Goal: Task Accomplishment & Management: Use online tool/utility

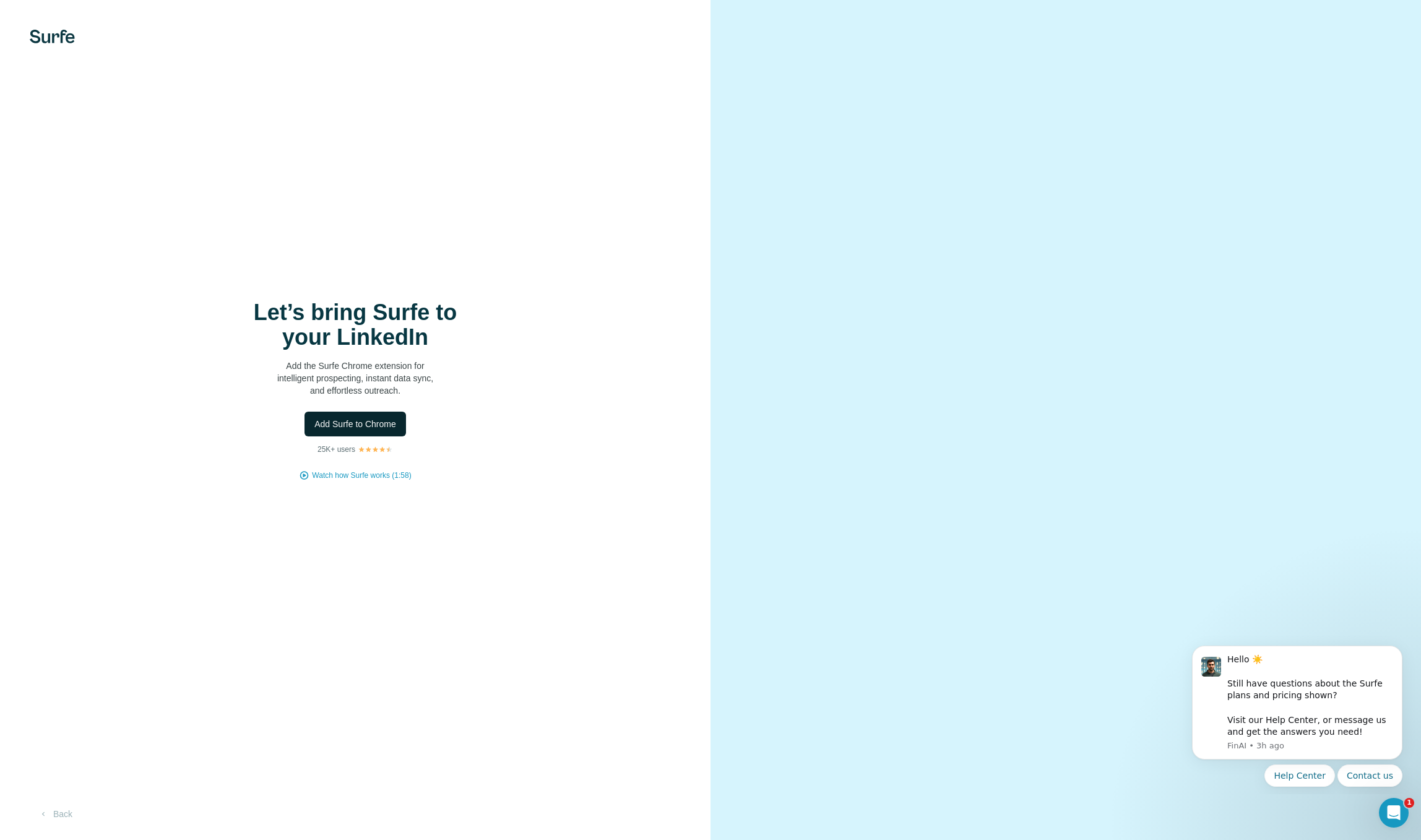
click at [362, 421] on span "Add Surfe to Chrome" at bounding box center [355, 424] width 82 height 12
click at [68, 38] on img at bounding box center [52, 36] width 45 height 14
click at [49, 38] on img at bounding box center [52, 36] width 45 height 14
click at [76, 811] on button "Back" at bounding box center [55, 814] width 51 height 22
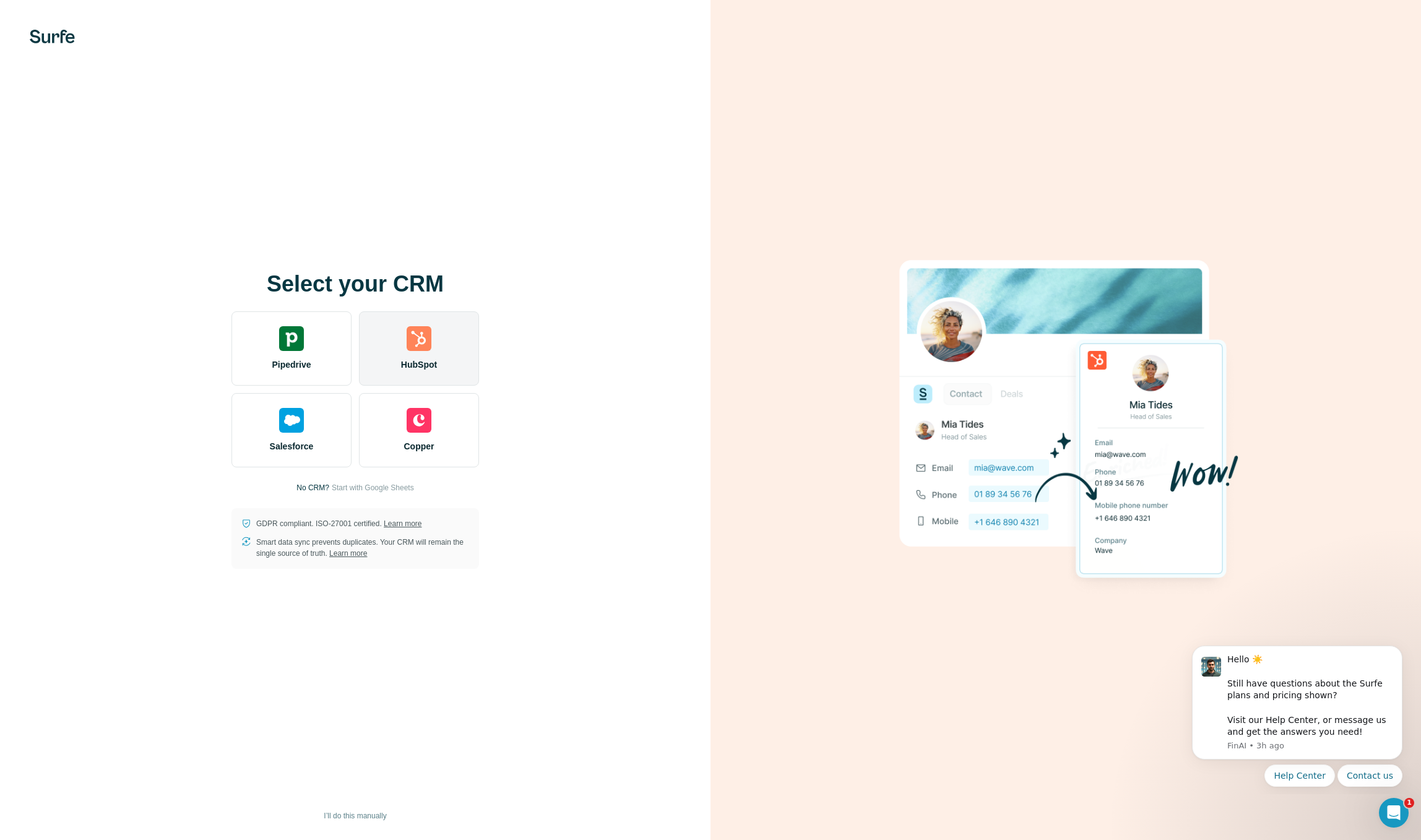
click at [398, 375] on div "HubSpot" at bounding box center [419, 348] width 120 height 74
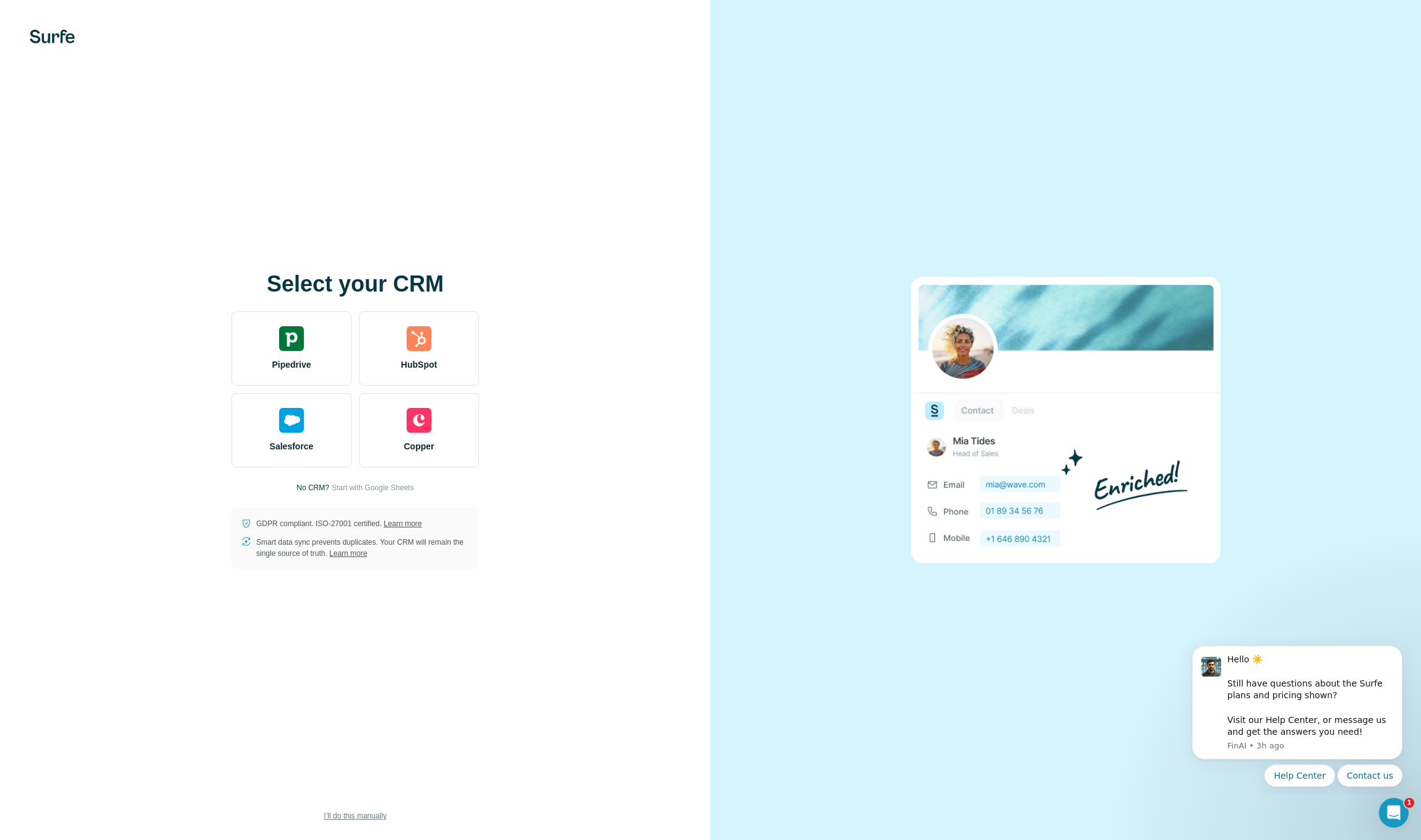
click at [351, 818] on span "I’ll do this manually" at bounding box center [355, 816] width 63 height 11
click at [344, 812] on span "I’ll do this manually" at bounding box center [355, 816] width 63 height 11
click at [346, 816] on span "I’ll do this manually" at bounding box center [355, 816] width 63 height 11
click at [351, 485] on span "Start with Google Sheets" at bounding box center [373, 488] width 82 height 11
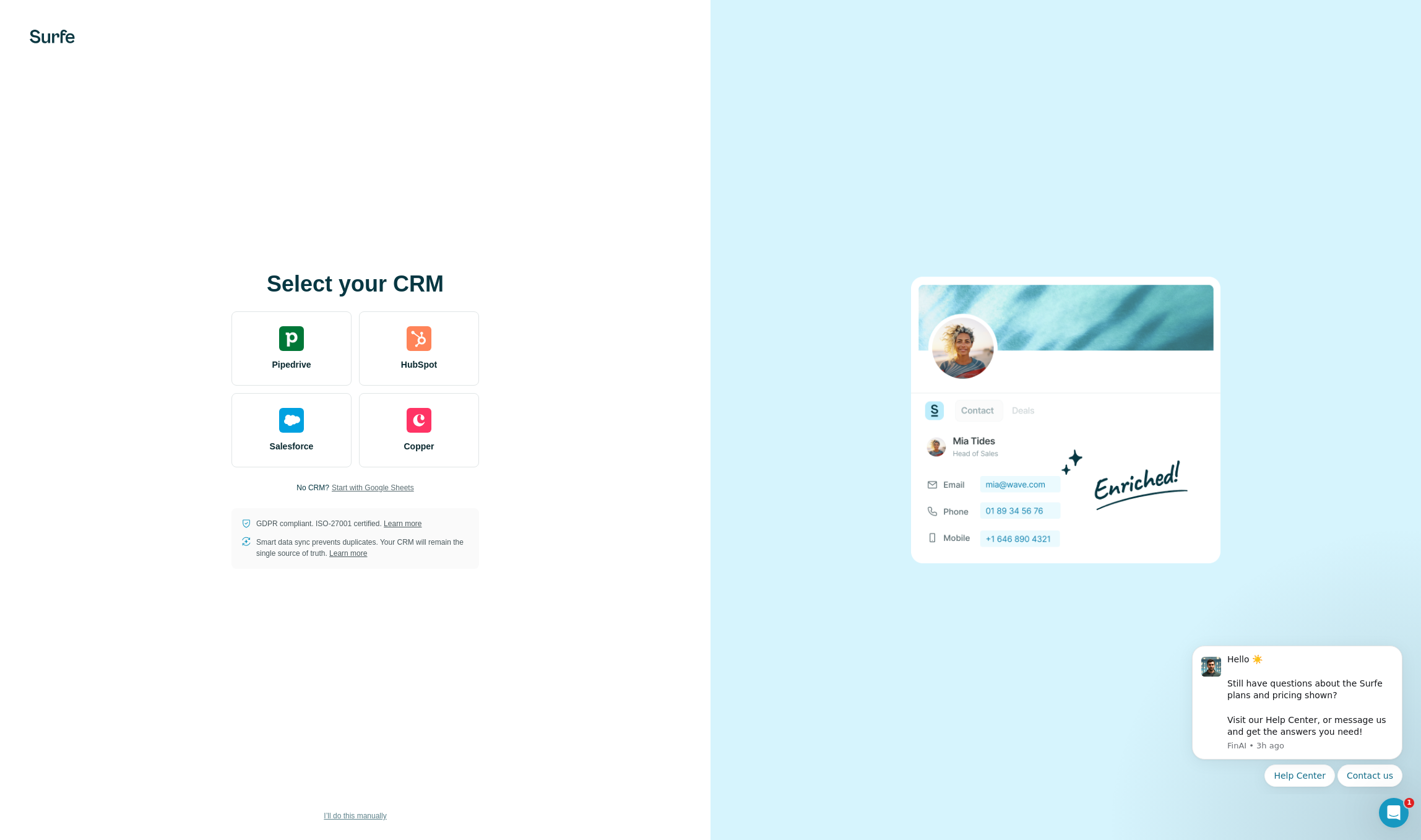
click at [351, 485] on span "Start with Google Sheets" at bounding box center [373, 488] width 82 height 11
click at [363, 488] on span "Start with Google Sheets" at bounding box center [373, 488] width 82 height 11
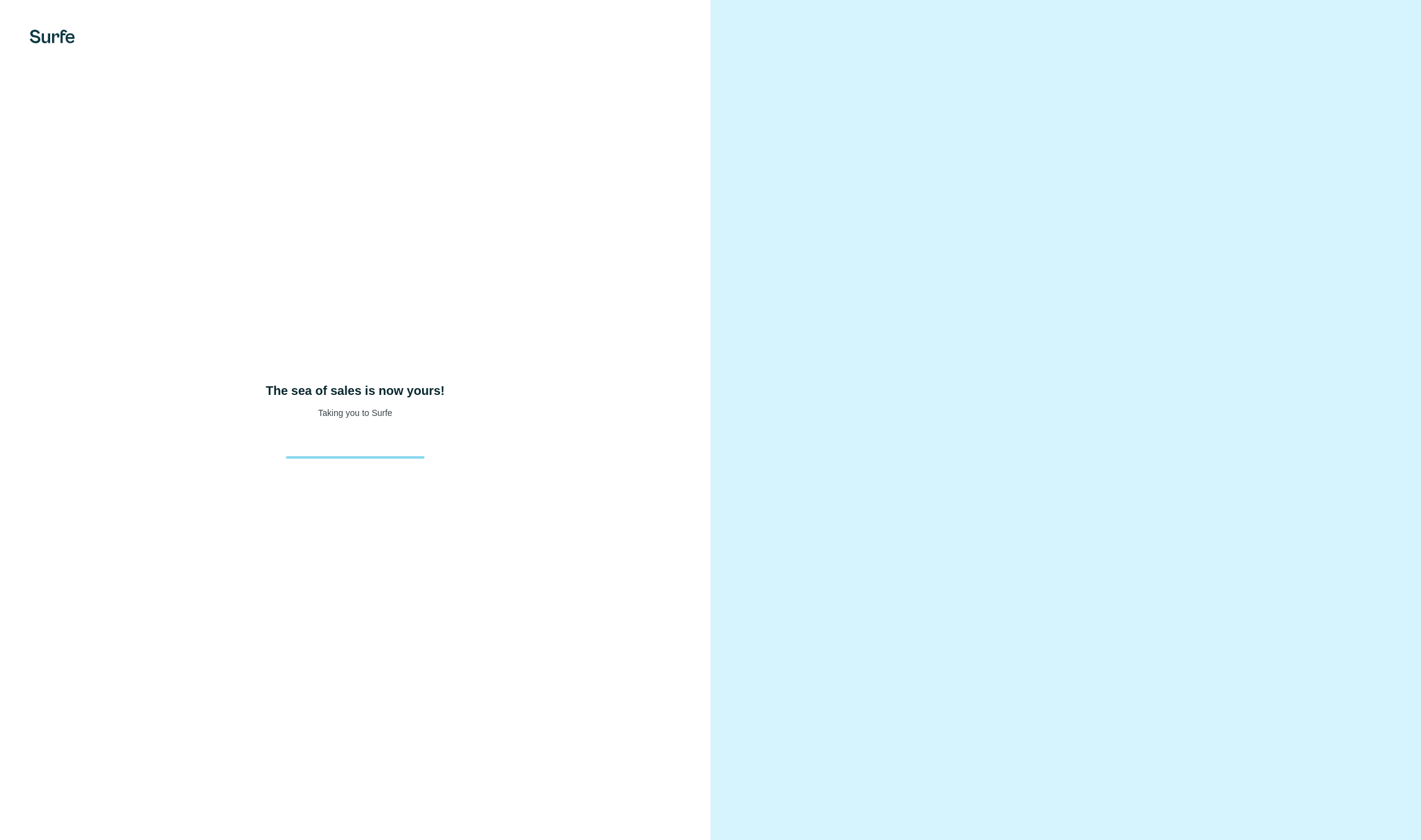
click at [353, 301] on div "The sea of sales is now yours! Taking you to Surfe" at bounding box center [355, 420] width 710 height 840
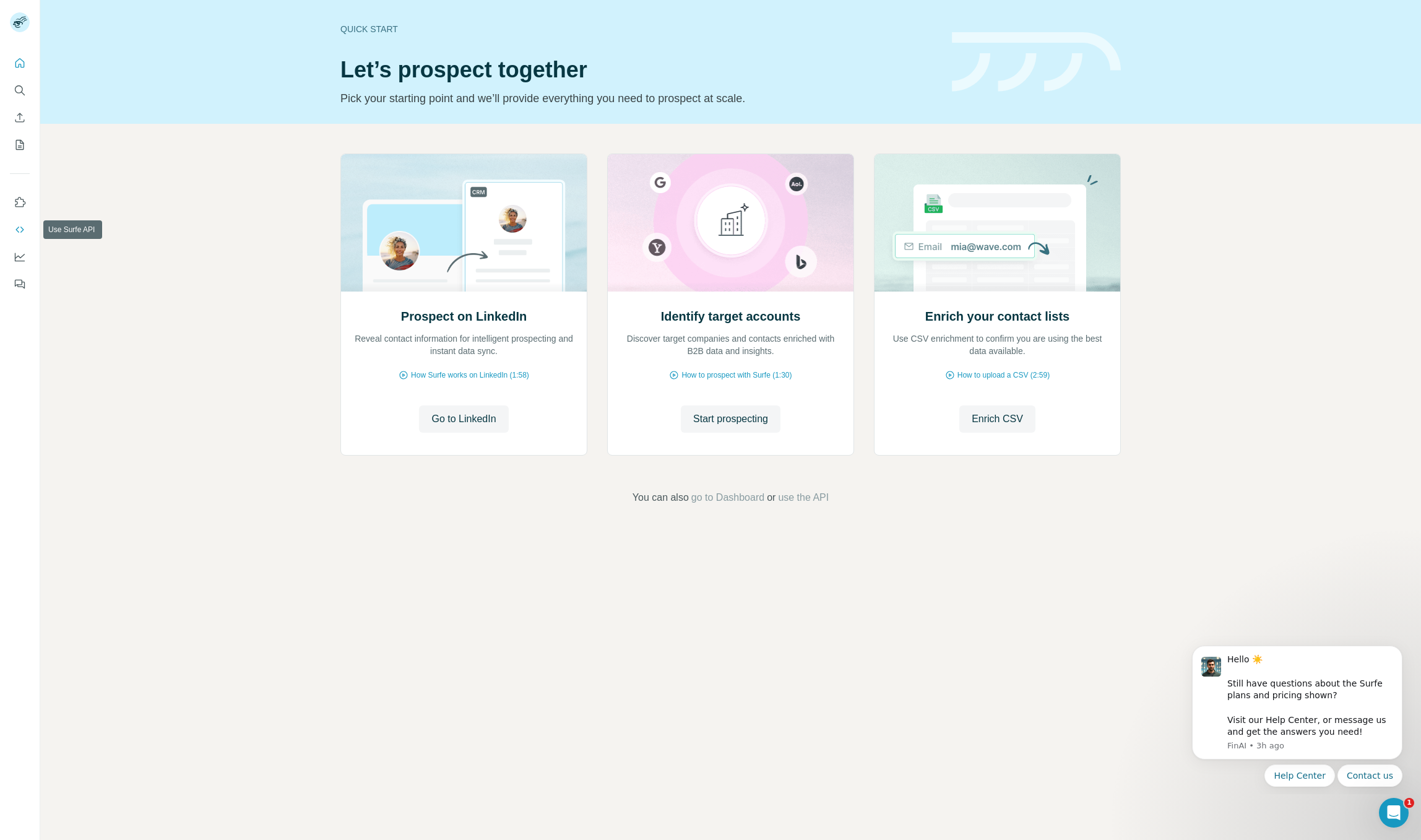
click at [18, 228] on icon "Use Surfe API" at bounding box center [20, 230] width 12 height 12
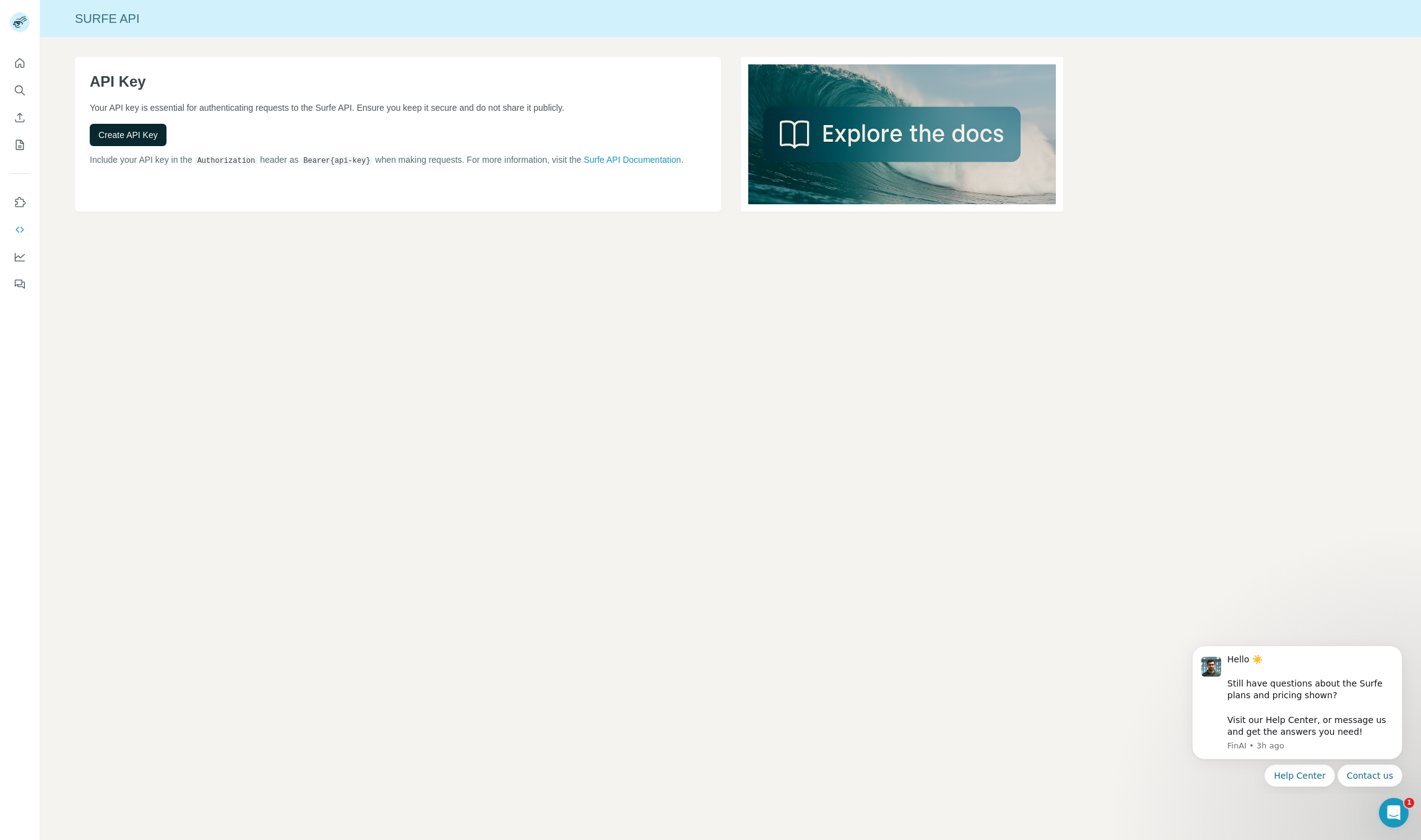
click at [158, 134] on span "Create API Key" at bounding box center [128, 135] width 59 height 12
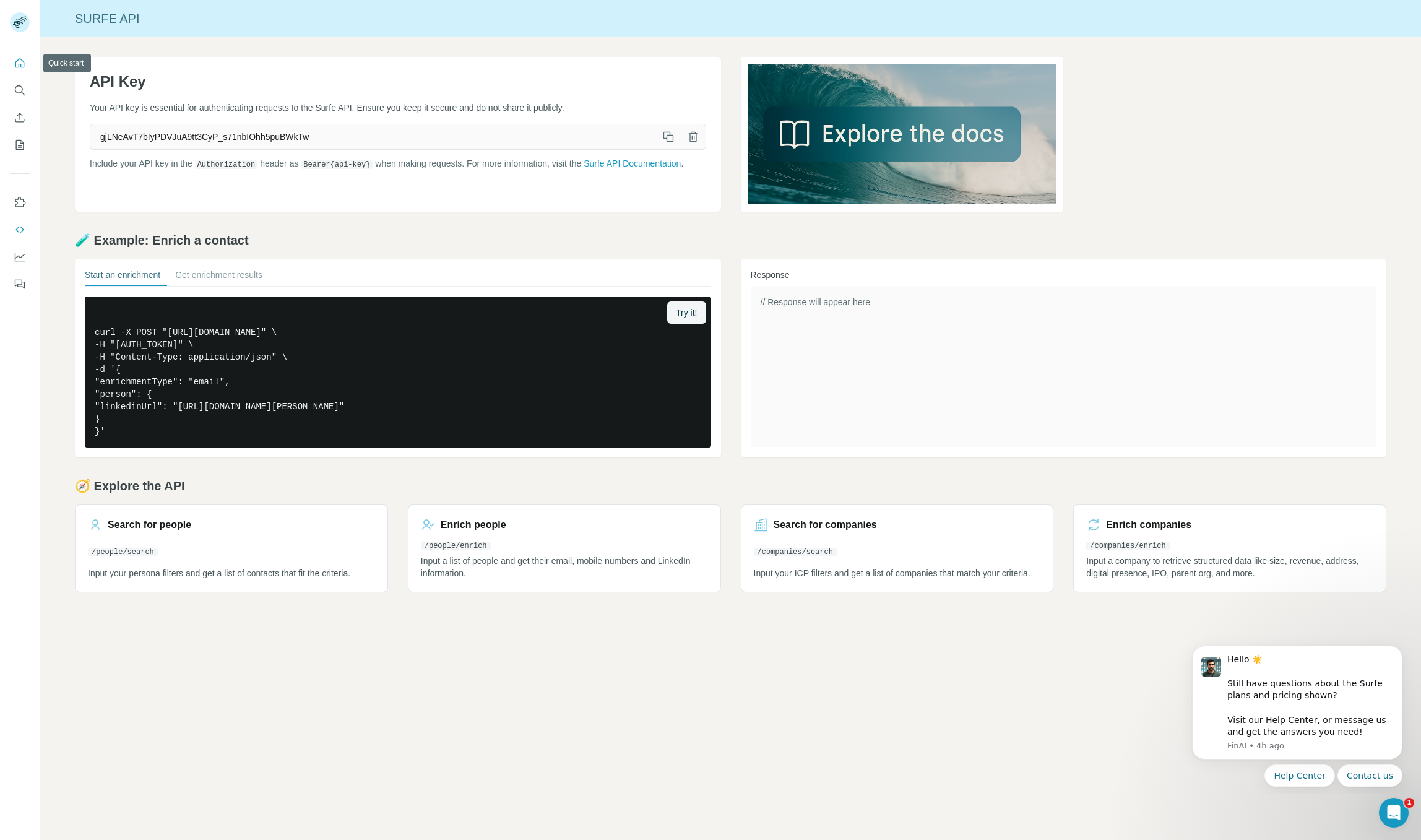
click at [18, 58] on icon "Quick start" at bounding box center [20, 63] width 12 height 12
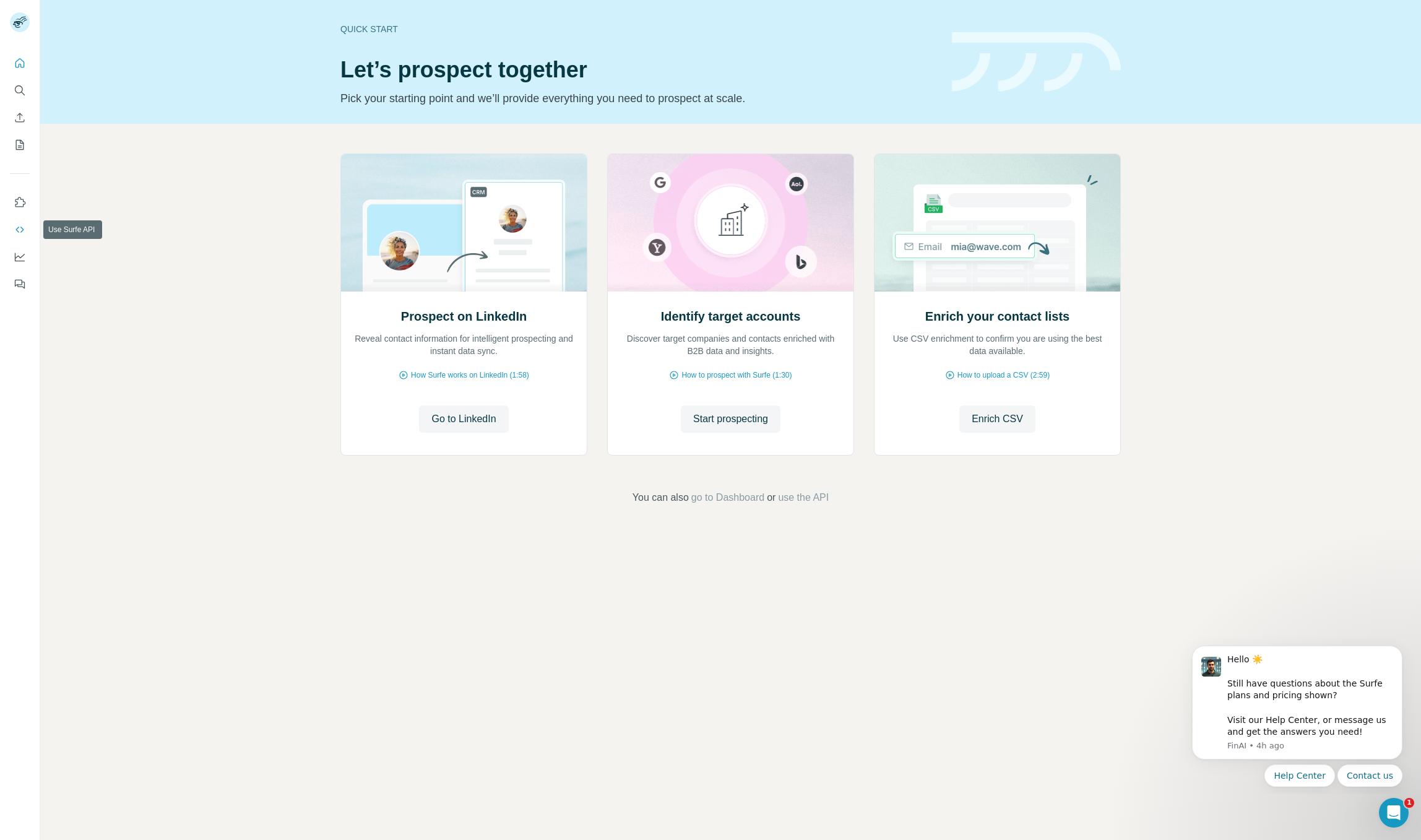
click at [21, 230] on icon "Use Surfe API" at bounding box center [20, 230] width 12 height 12
